Goal: Task Accomplishment & Management: Use online tool/utility

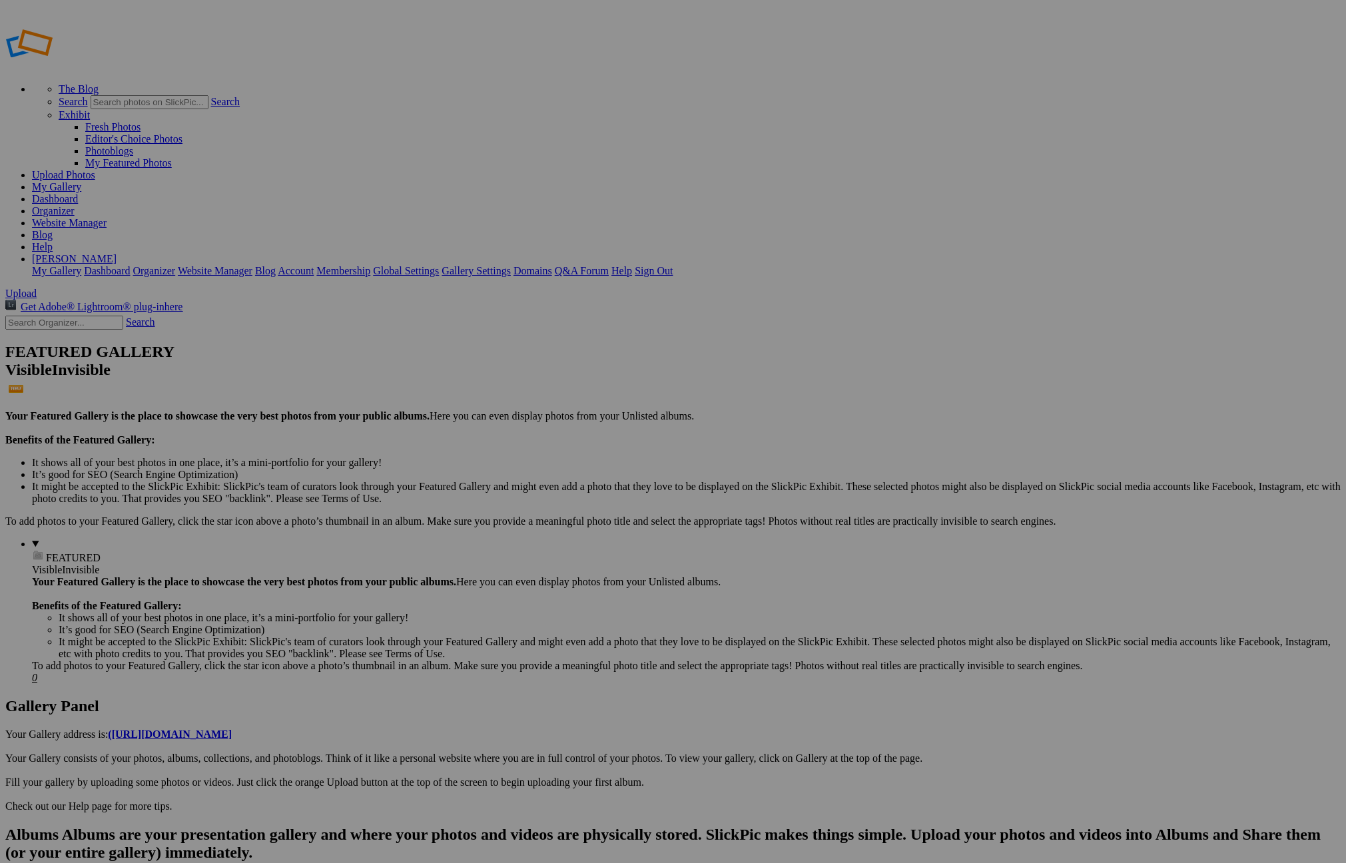
scroll to position [2, 0]
type input "[GEOGRAPHIC_DATA]"
click at [554, 498] on span "Create" at bounding box center [540, 503] width 28 height 11
